Goal: Information Seeking & Learning: Learn about a topic

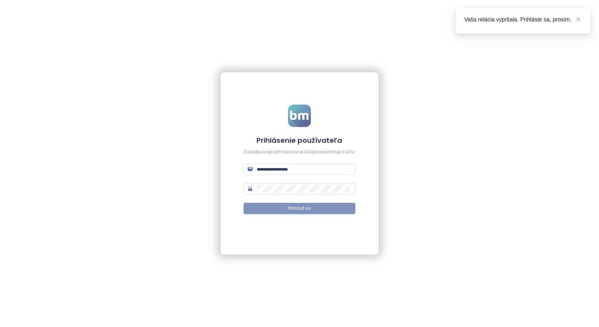
type input "**********"
click at [302, 207] on span "Prihlásiť sa" at bounding box center [299, 208] width 23 height 7
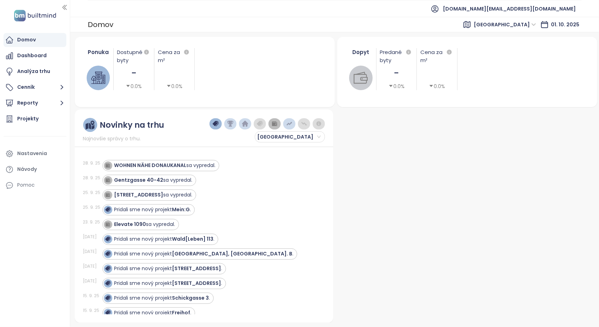
click at [517, 22] on span "Vienna" at bounding box center [504, 24] width 62 height 11
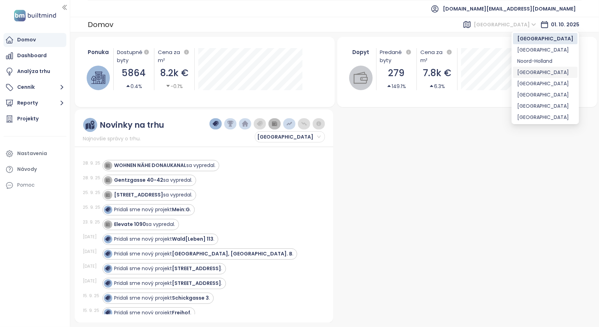
click at [530, 70] on div "Brussels" at bounding box center [545, 72] width 56 height 8
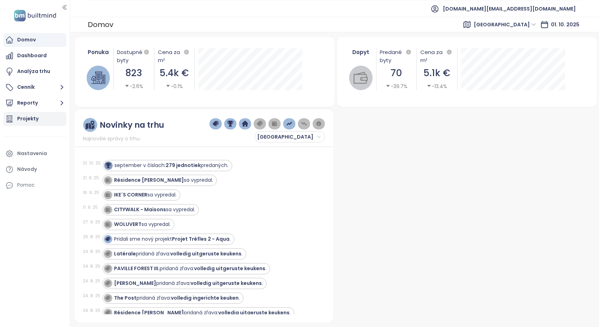
click at [19, 120] on div "Projekty" at bounding box center [27, 118] width 21 height 9
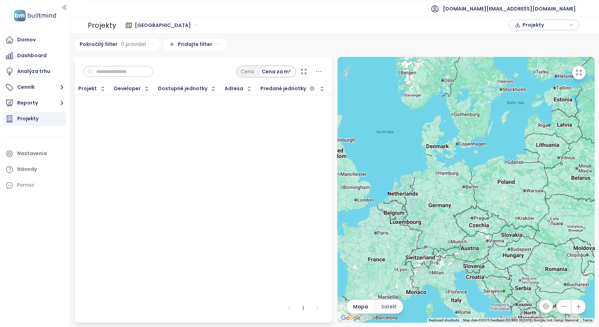
click at [146, 23] on span "Vienna" at bounding box center [166, 25] width 62 height 11
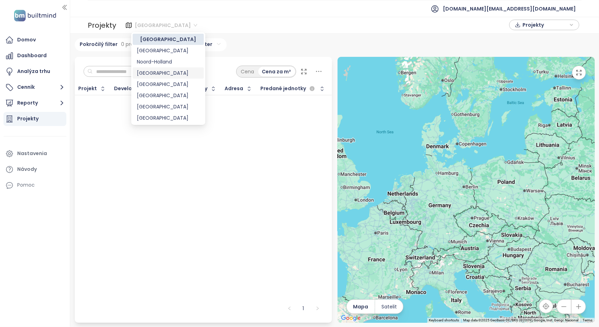
click at [149, 75] on div "Brussels" at bounding box center [168, 73] width 63 height 8
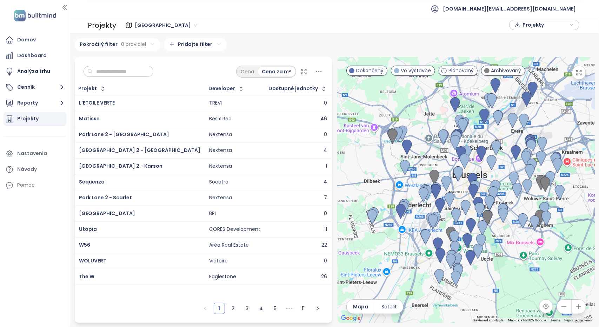
click at [116, 74] on input "text" at bounding box center [121, 71] width 57 height 11
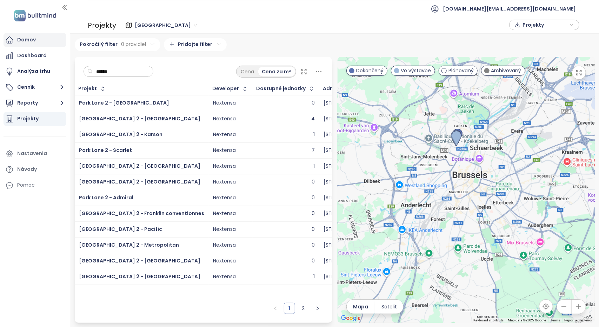
type input "******"
click at [27, 40] on div "Domov" at bounding box center [26, 39] width 19 height 9
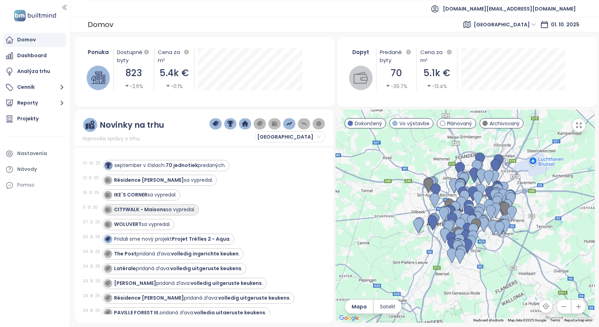
click at [158, 210] on strong "CITYWALK - Maisons" at bounding box center [140, 209] width 52 height 7
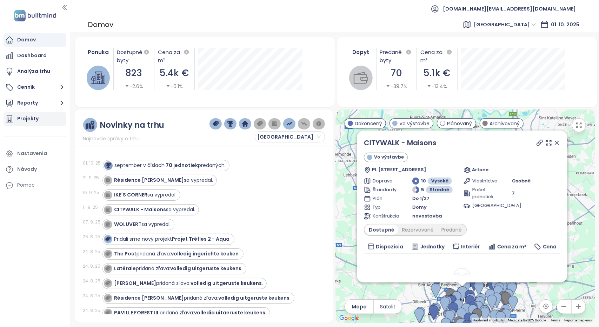
click at [31, 120] on div "Projekty" at bounding box center [27, 118] width 21 height 9
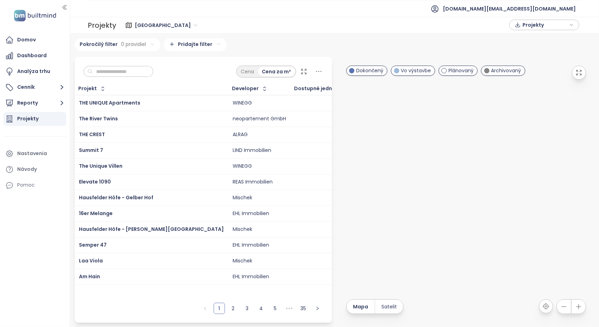
click at [148, 26] on span "Vienna" at bounding box center [166, 25] width 62 height 11
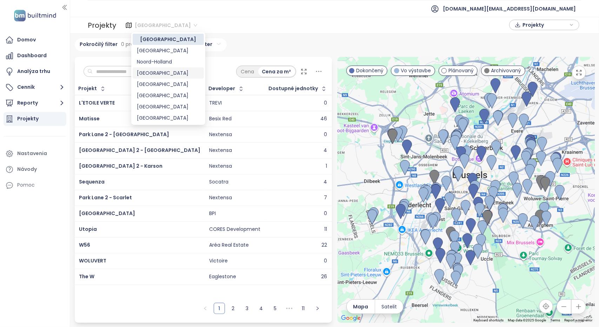
click at [158, 72] on div "Brussels" at bounding box center [168, 73] width 63 height 8
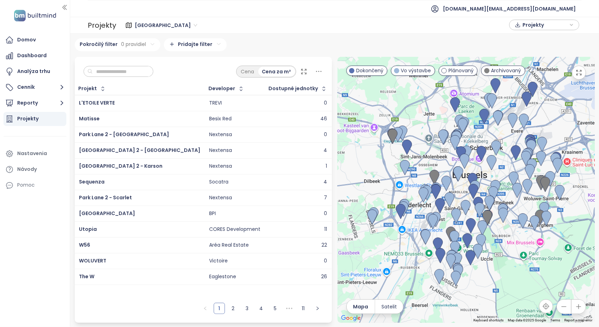
click at [129, 72] on input "text" at bounding box center [121, 71] width 57 height 11
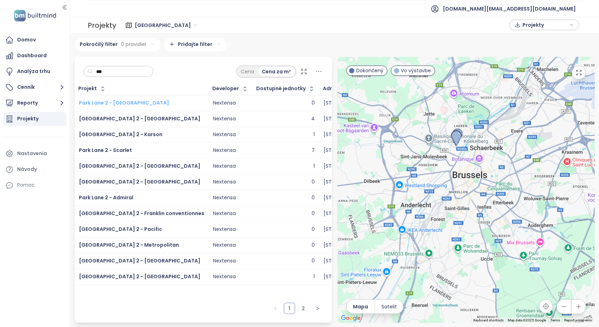
type input "***"
click at [113, 101] on span "Park Lane 2 - Jaydon" at bounding box center [124, 102] width 90 height 7
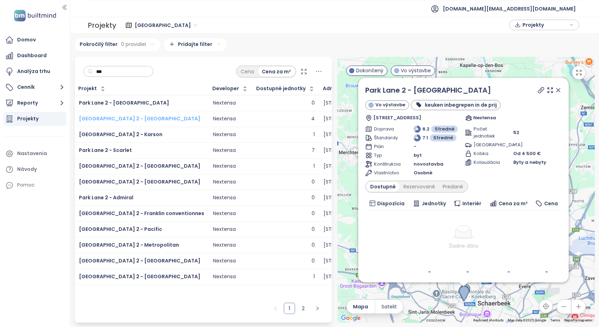
click at [107, 117] on span "Park Lane 2 - Quincy" at bounding box center [139, 118] width 121 height 7
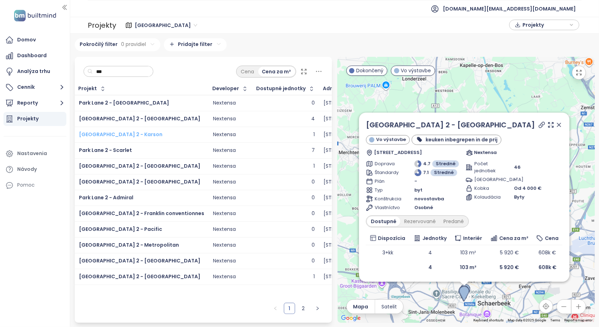
click at [114, 137] on span "Park Lane 2 - Karson" at bounding box center [120, 134] width 83 height 7
click at [115, 152] on span "Park Lane 2 - Scarlet" at bounding box center [105, 150] width 53 height 7
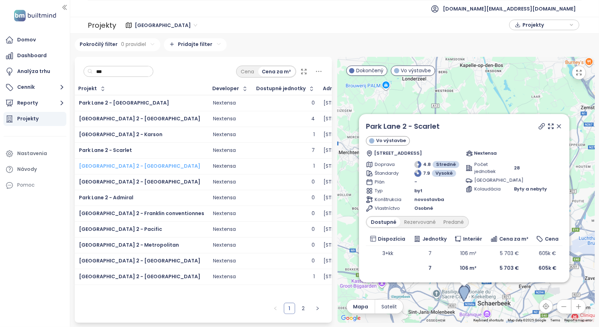
click at [120, 166] on span "Park Lane 2 - Oakland" at bounding box center [139, 165] width 121 height 7
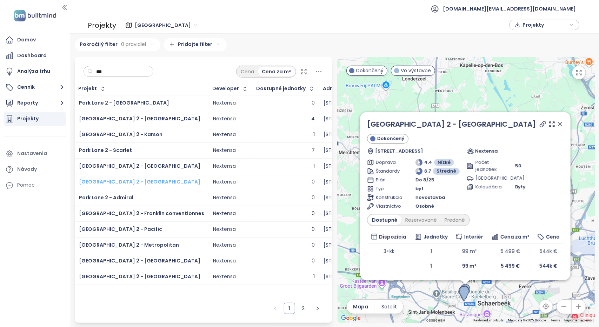
click at [122, 179] on span "Park Lane 2 - Rosehill" at bounding box center [139, 181] width 121 height 7
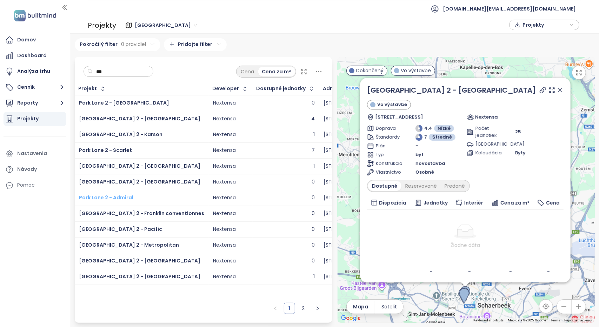
click at [119, 194] on span "Park Lane 2 - Admiral" at bounding box center [106, 197] width 54 height 7
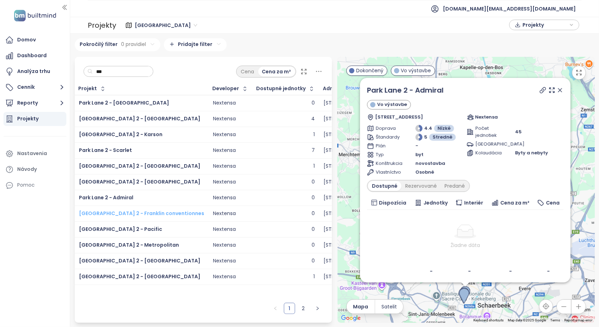
click at [124, 211] on span "[GEOGRAPHIC_DATA] 2 - Franklin conventionnes" at bounding box center [141, 213] width 125 height 7
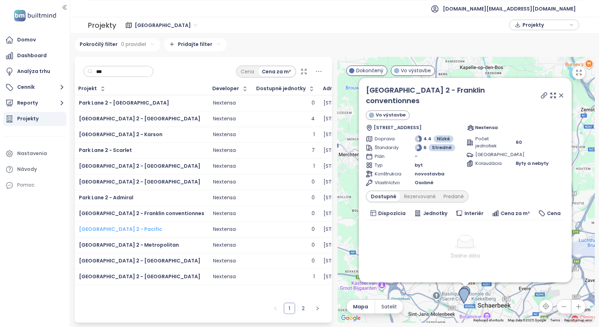
click at [121, 228] on span "[GEOGRAPHIC_DATA] 2 - Pacific" at bounding box center [120, 229] width 83 height 7
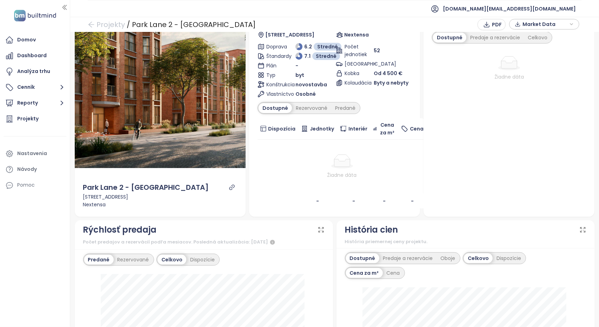
scroll to position [35, 0]
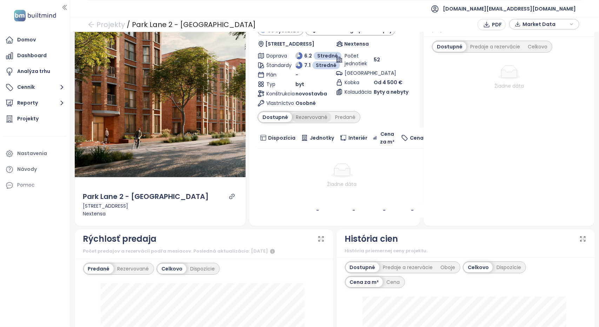
click at [321, 116] on div "Rezervované" at bounding box center [311, 117] width 39 height 10
click at [338, 115] on div "Predané" at bounding box center [345, 117] width 28 height 10
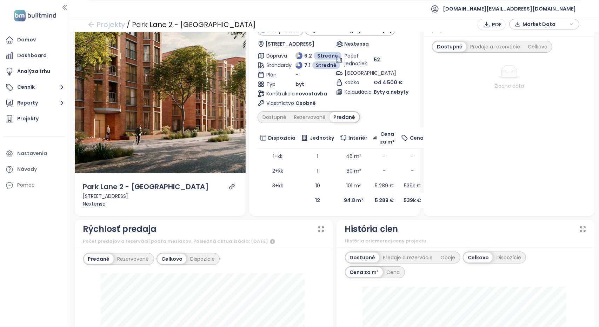
scroll to position [0, 0]
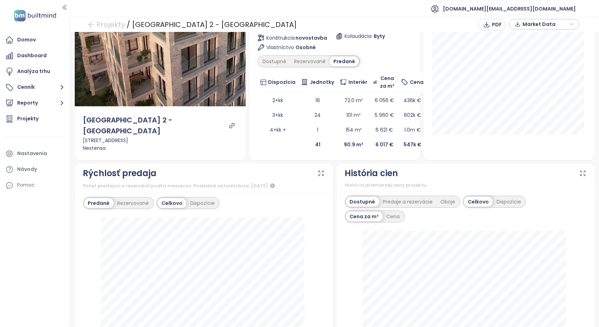
scroll to position [35, 0]
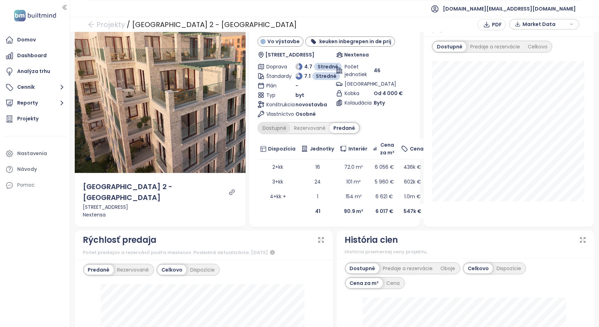
click at [270, 123] on div "Dostupné" at bounding box center [274, 128] width 32 height 10
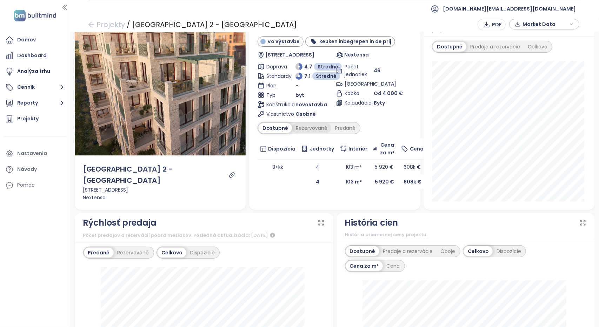
click at [304, 123] on div "Rezervované" at bounding box center [311, 128] width 39 height 10
click at [270, 123] on div "Dostupné" at bounding box center [274, 128] width 32 height 10
click at [360, 122] on div "Dostupné Rezervované Predané" at bounding box center [334, 128] width 154 height 12
click at [348, 123] on div "Predané" at bounding box center [345, 128] width 28 height 10
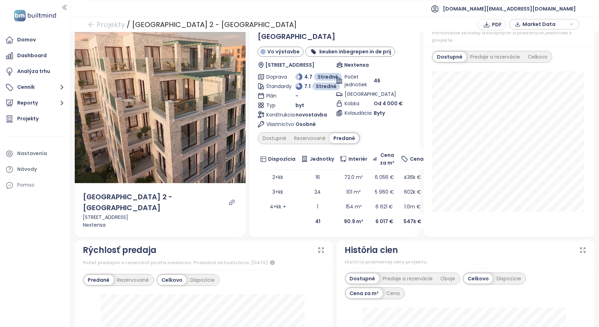
scroll to position [0, 0]
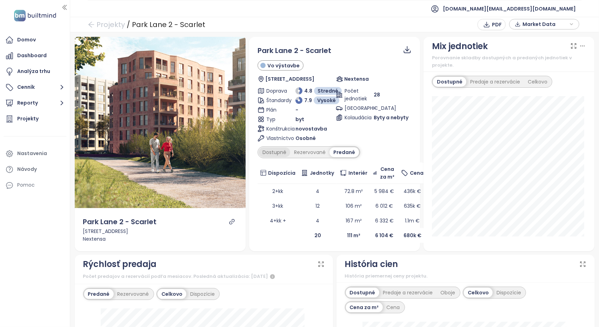
click at [268, 153] on div "Dostupné" at bounding box center [274, 152] width 32 height 10
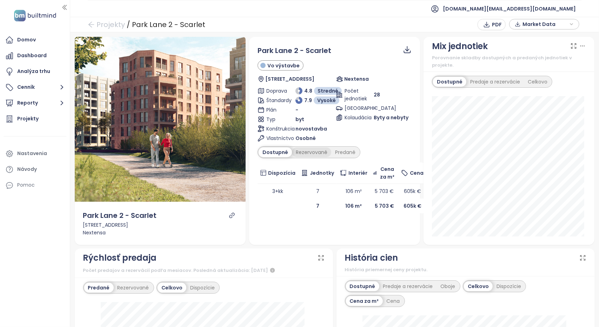
click at [306, 154] on div "Rezervované" at bounding box center [311, 152] width 39 height 10
click at [347, 157] on div "Park Lane 2 - Scarlet Vo výstavbe Drève du Parc 15, 1000 Bruxelles, Belgium Nex…" at bounding box center [334, 129] width 154 height 168
click at [347, 152] on div "Predané" at bounding box center [345, 152] width 28 height 10
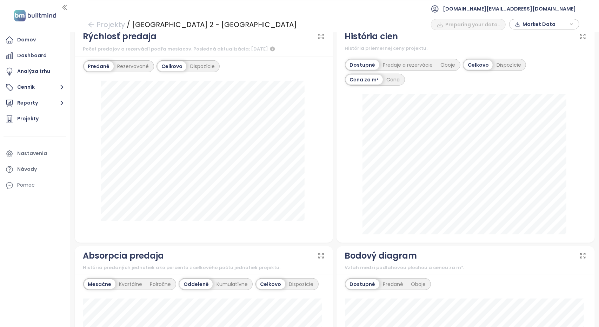
scroll to position [215, 0]
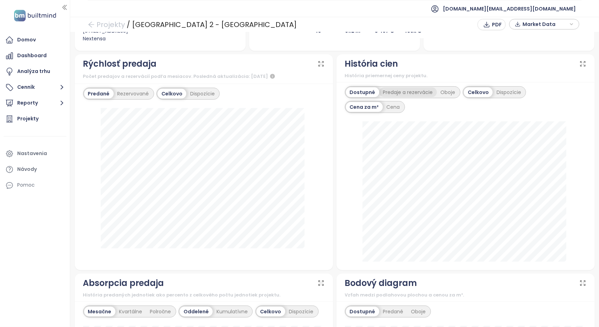
click at [403, 87] on div "Predaje a rezervácie" at bounding box center [408, 92] width 58 height 10
click at [368, 87] on div "Dostupné" at bounding box center [362, 92] width 32 height 10
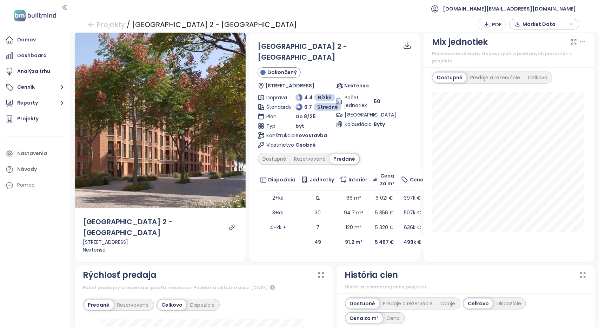
scroll to position [0, 0]
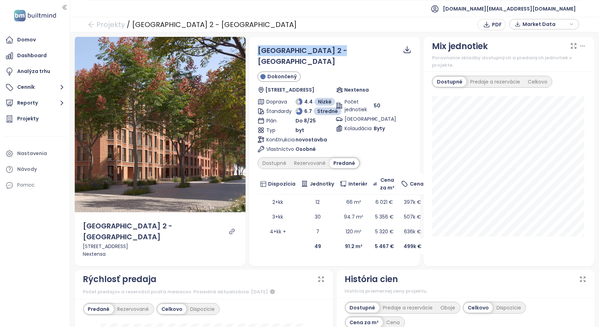
drag, startPoint x: 339, startPoint y: 53, endPoint x: 257, endPoint y: 49, distance: 82.5
click at [257, 49] on div "[GEOGRAPHIC_DATA] 2 - [GEOGRAPHIC_DATA]" at bounding box center [334, 56] width 154 height 22
copy span "[GEOGRAPHIC_DATA] 2 - [GEOGRAPHIC_DATA]"
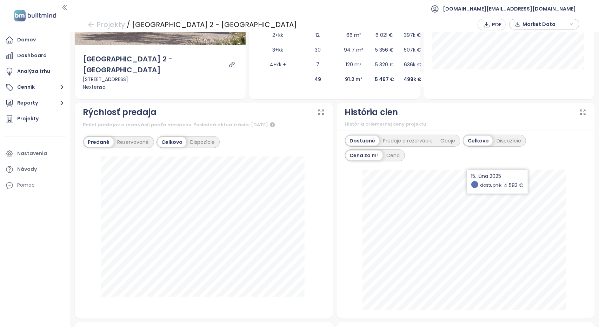
scroll to position [175, 0]
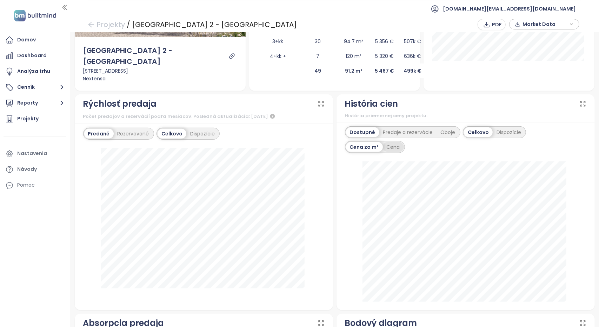
click at [396, 142] on div "Cena" at bounding box center [393, 147] width 21 height 10
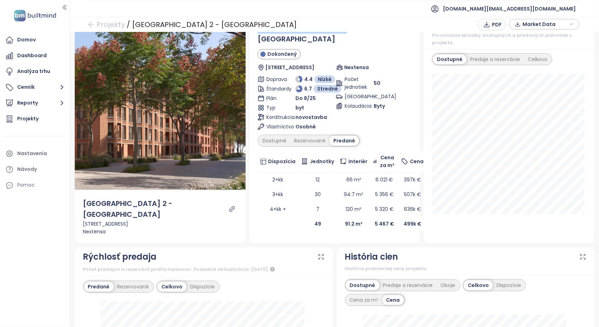
scroll to position [0, 0]
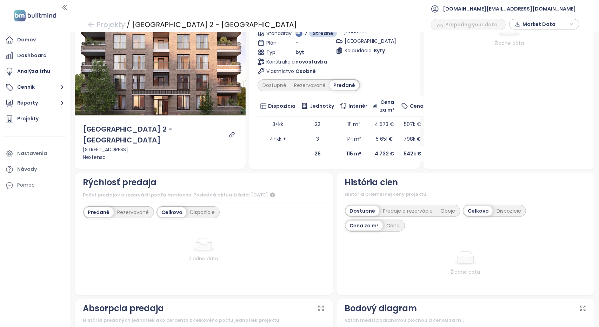
scroll to position [70, 0]
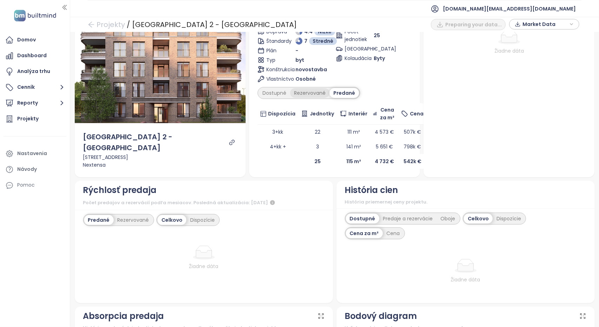
click at [307, 88] on div "Rezervované" at bounding box center [309, 93] width 39 height 10
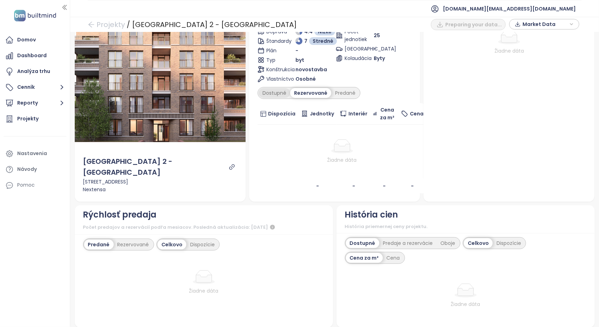
click at [278, 88] on div "Dostupné" at bounding box center [274, 93] width 32 height 10
click at [347, 88] on div "Predané" at bounding box center [345, 93] width 28 height 10
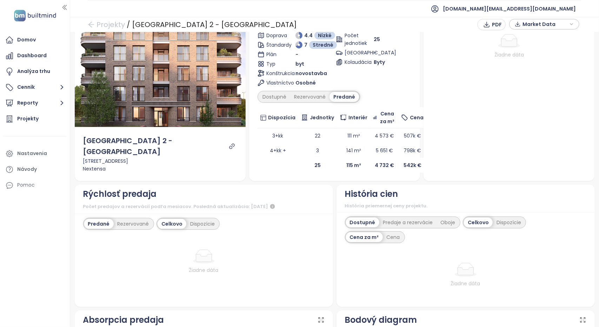
scroll to position [0, 0]
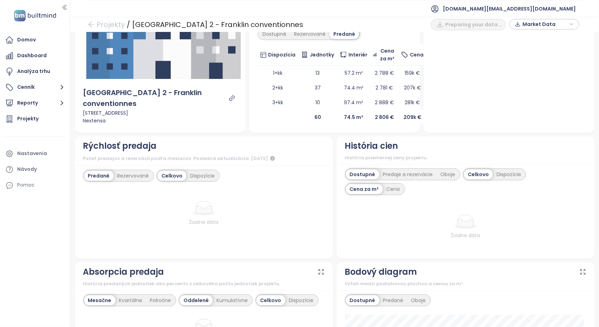
scroll to position [70, 0]
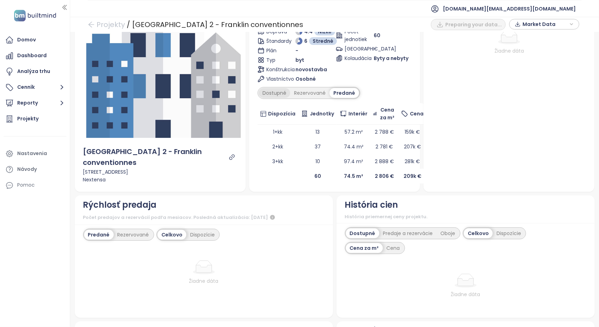
click at [276, 88] on div "Dostupné" at bounding box center [274, 93] width 32 height 10
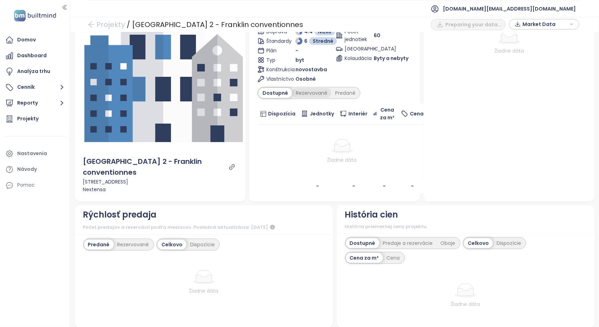
click at [312, 88] on div "Rezervované" at bounding box center [311, 93] width 39 height 10
click at [331, 88] on div "Predané" at bounding box center [345, 93] width 28 height 10
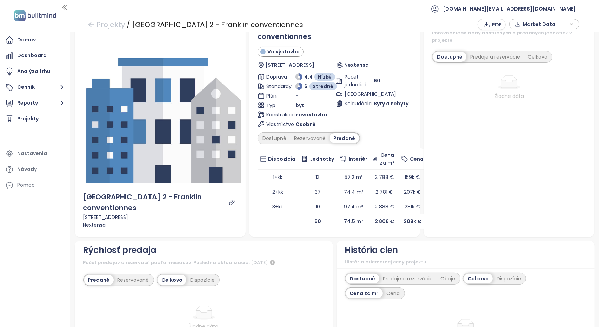
scroll to position [0, 0]
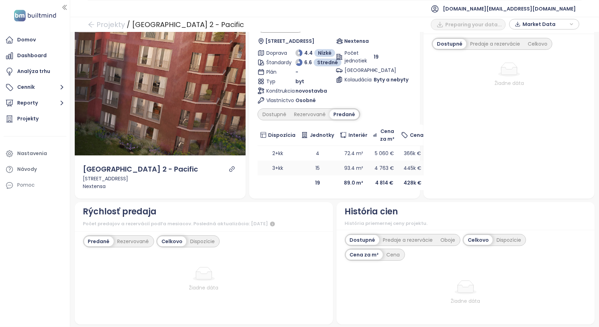
scroll to position [35, 0]
